Goal: Task Accomplishment & Management: Manage account settings

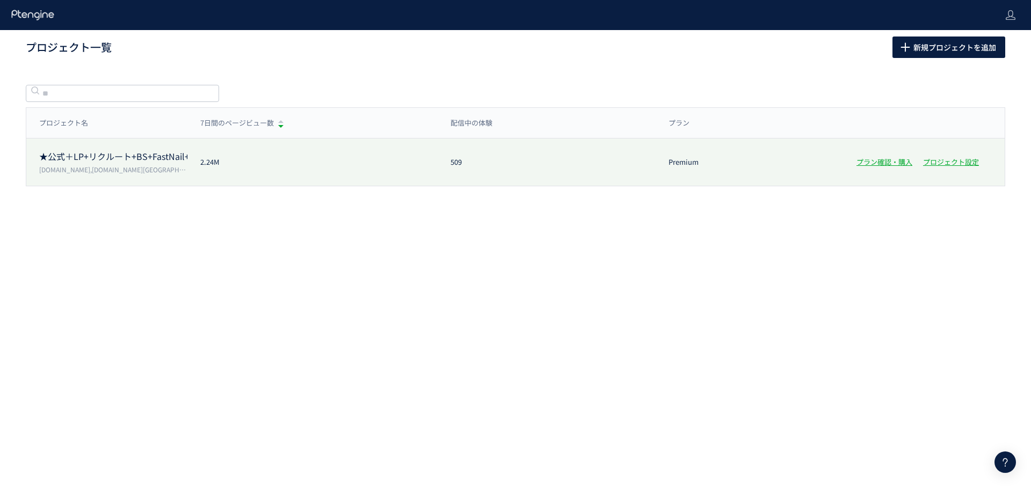
click at [81, 153] on p "★公式＋LP+リクルート+BS+FastNail+TKBC" at bounding box center [113, 156] width 148 height 12
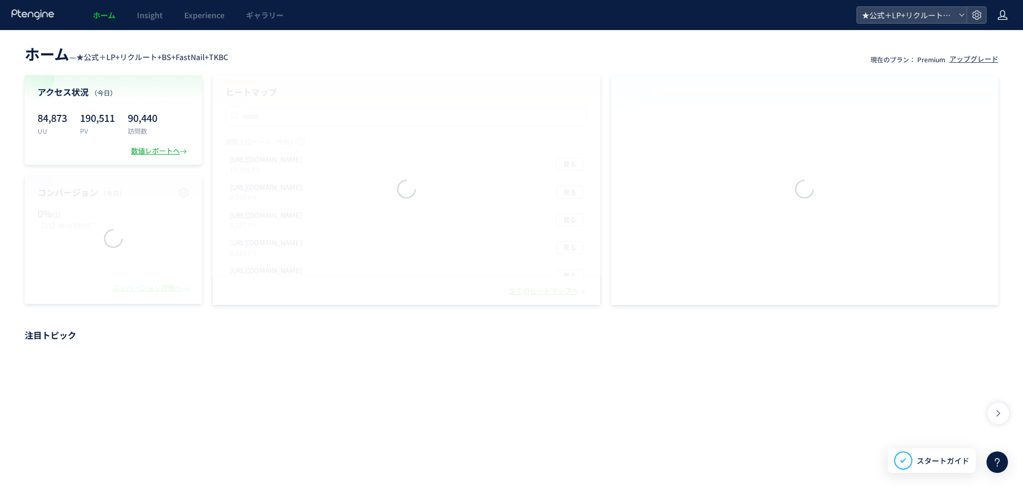
click at [1006, 17] on use at bounding box center [1003, 15] width 10 height 10
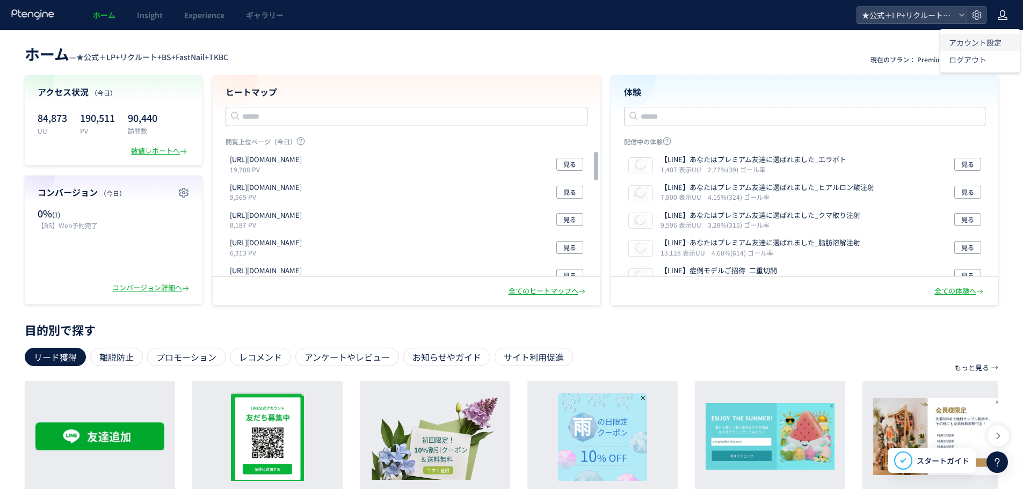
click at [991, 41] on span "アカウント設定" at bounding box center [975, 42] width 53 height 11
